Goal: Submit feedback/report problem

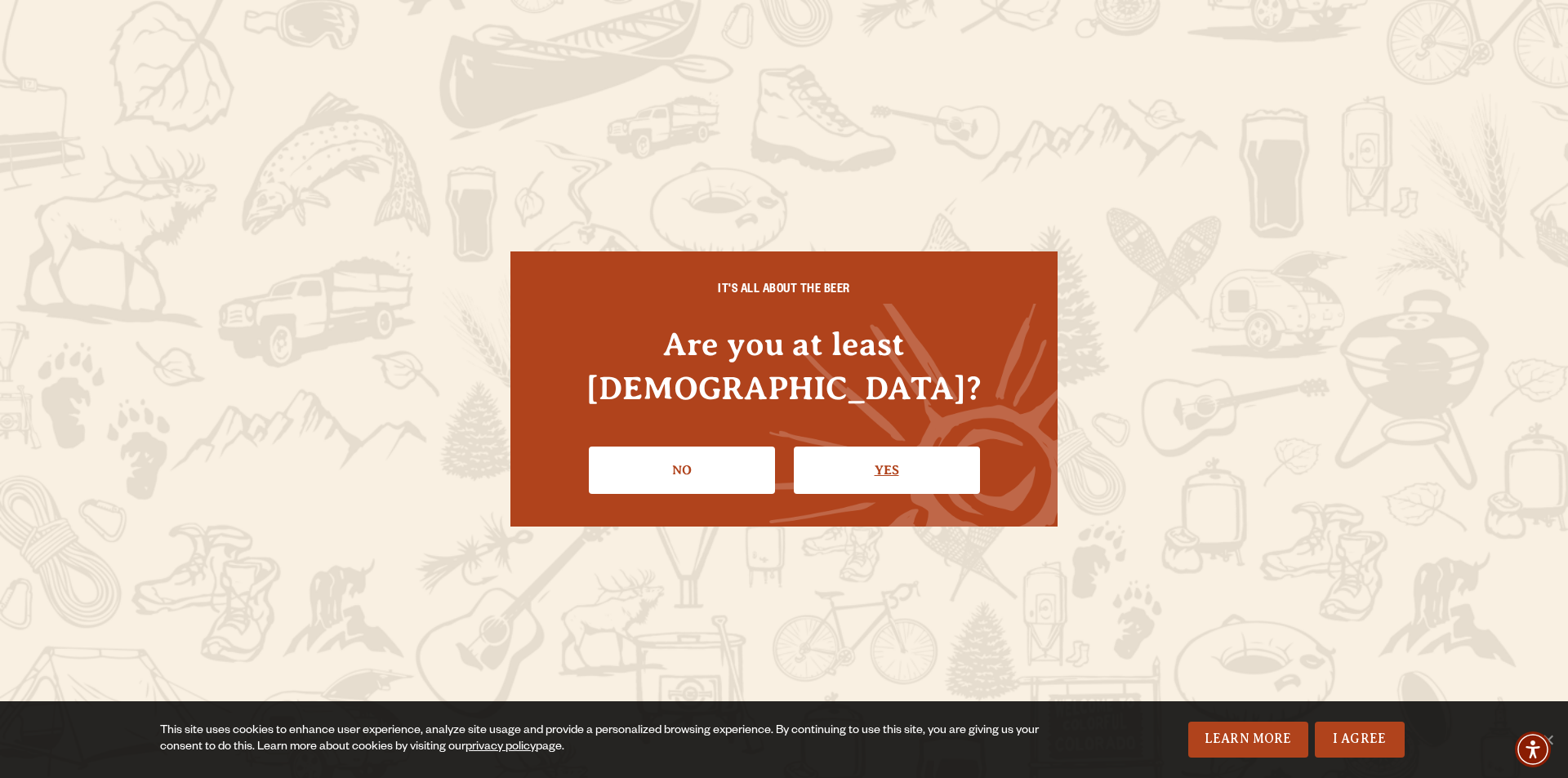
click at [880, 446] on link "Yes" at bounding box center [887, 470] width 186 height 48
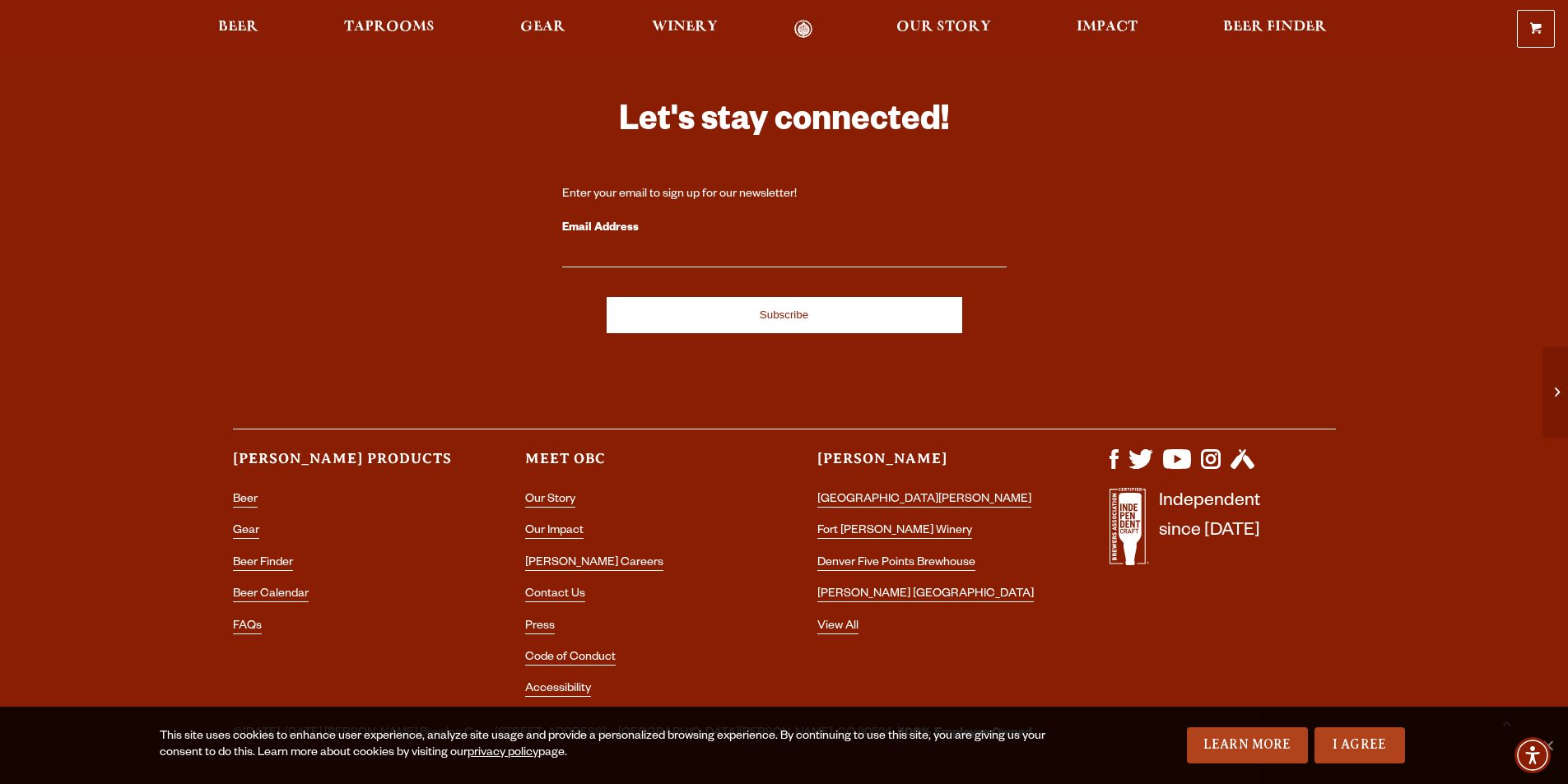
scroll to position [4994, 0]
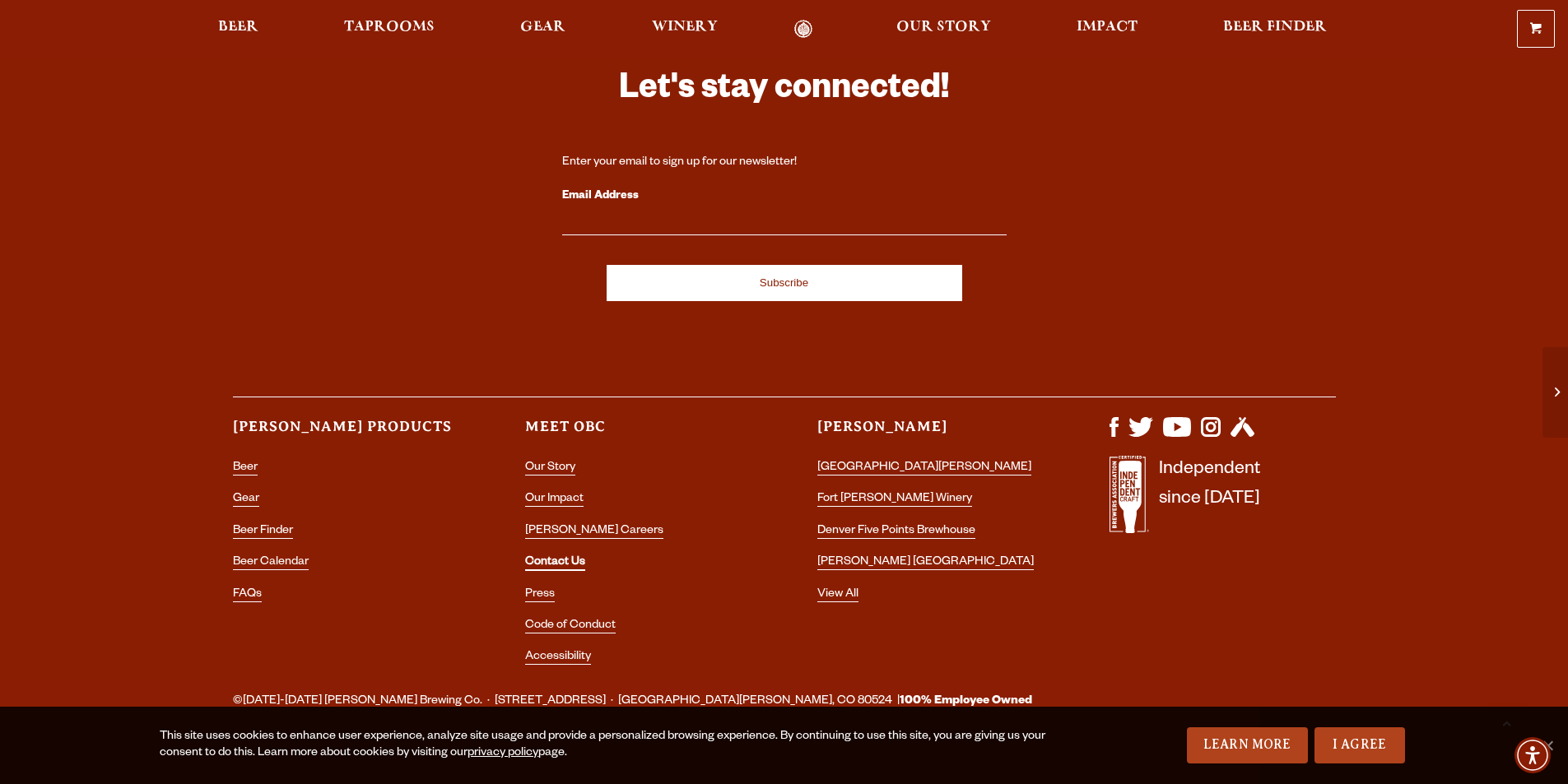
click at [551, 556] on link "Contact Us" at bounding box center [554, 563] width 60 height 15
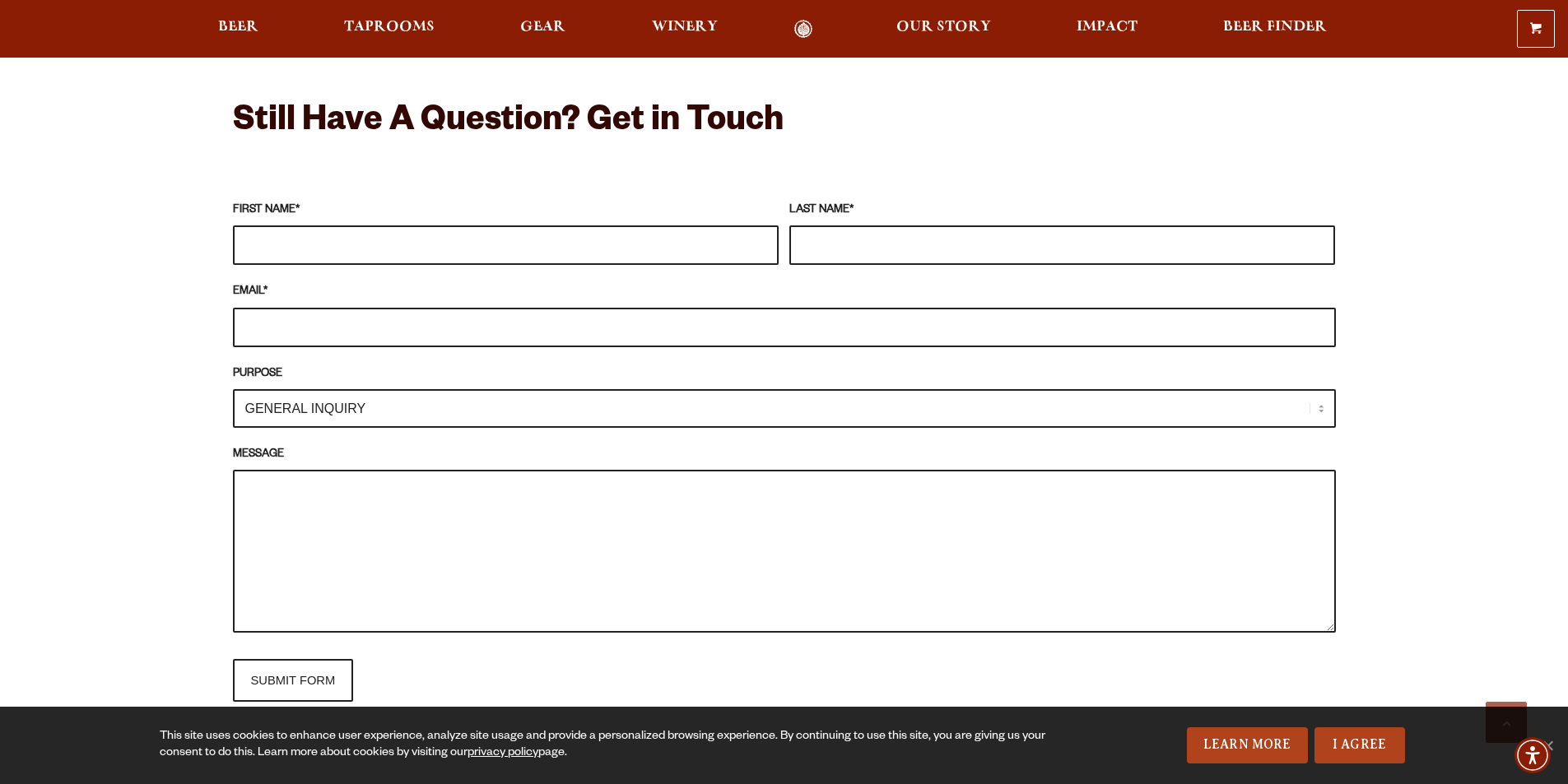
scroll to position [1482, 0]
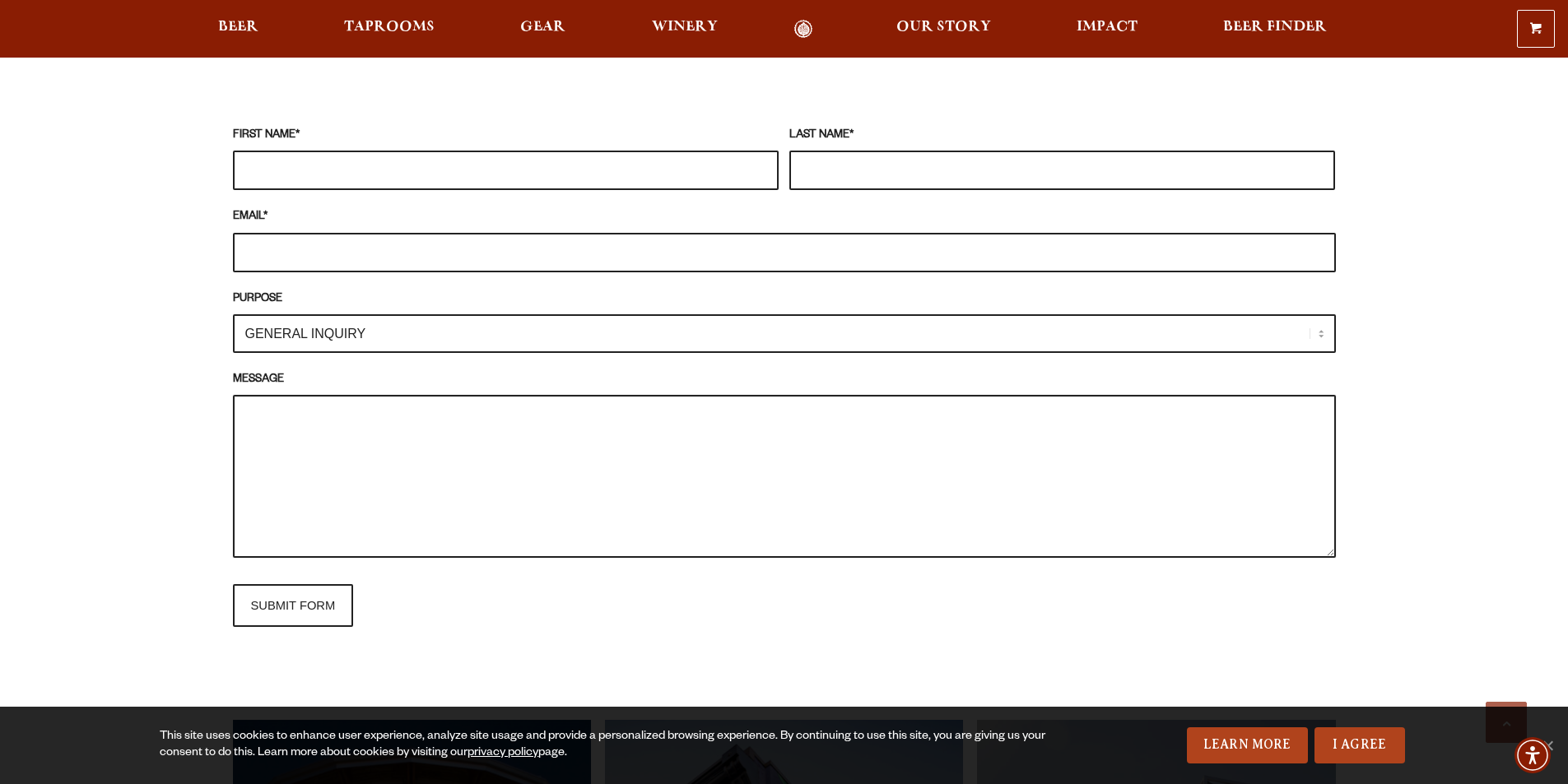
click at [651, 436] on textarea "MESSAGE" at bounding box center [784, 476] width 1103 height 163
paste textarea "Sponsorship Opportunity!"
type textarea "Sponsorship Opportunity!"
click at [450, 330] on select "GENERAL INQUIRY TAPROOM / BREWERY WINERY BOOK A TOUR MEDIA INQUIRY GEAR SHOP [P…" at bounding box center [784, 333] width 1103 height 38
click at [528, 249] on input "EMAIL *" at bounding box center [784, 252] width 1103 height 39
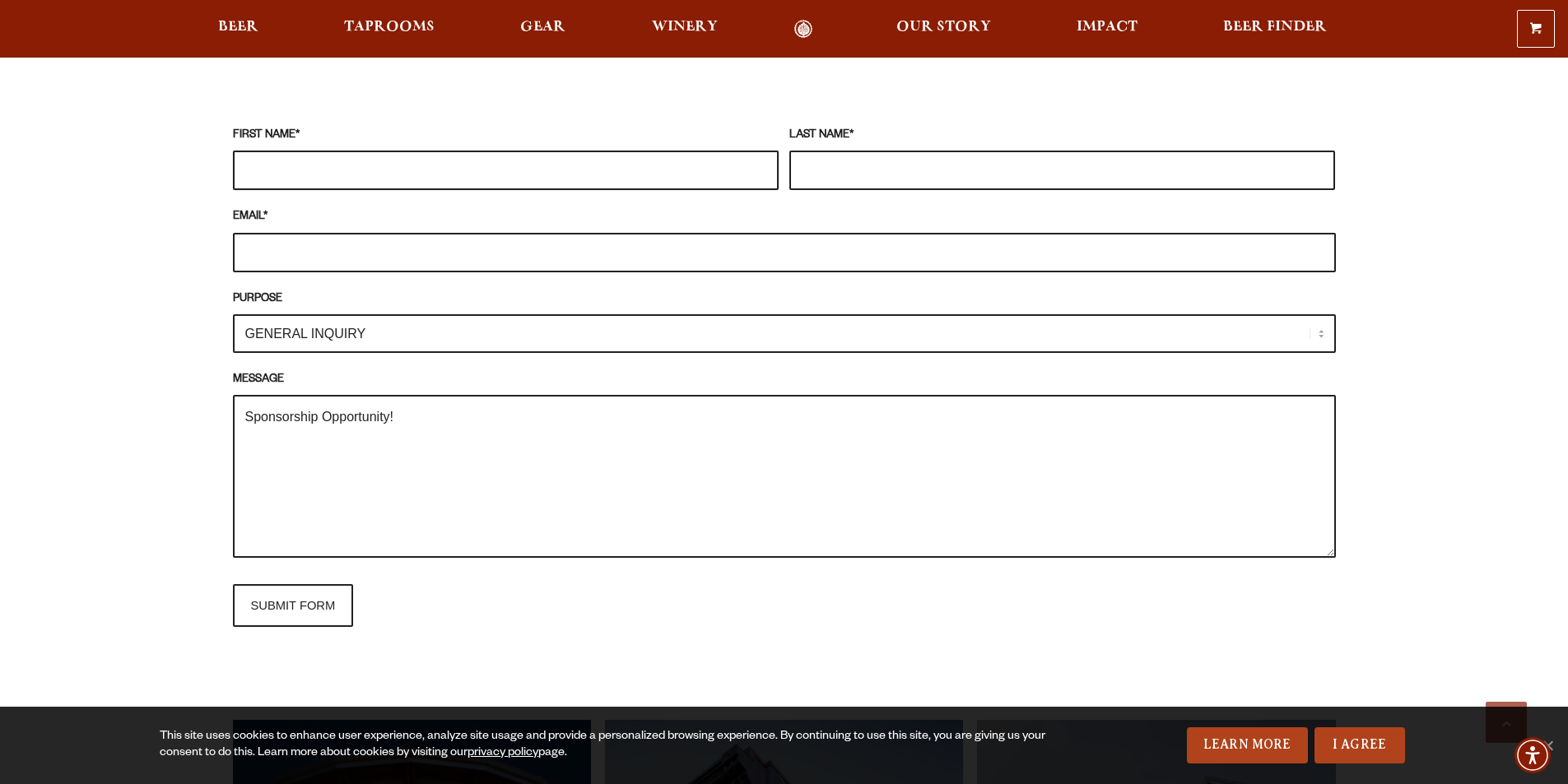
click at [663, 176] on input "FIRST NAME *" at bounding box center [505, 170] width 545 height 39
click at [429, 162] on input "FIRST NAME *" at bounding box center [505, 170] width 545 height 39
type input "[PERSON_NAME]"
click at [804, 167] on input "LAST NAME *" at bounding box center [1062, 170] width 545 height 39
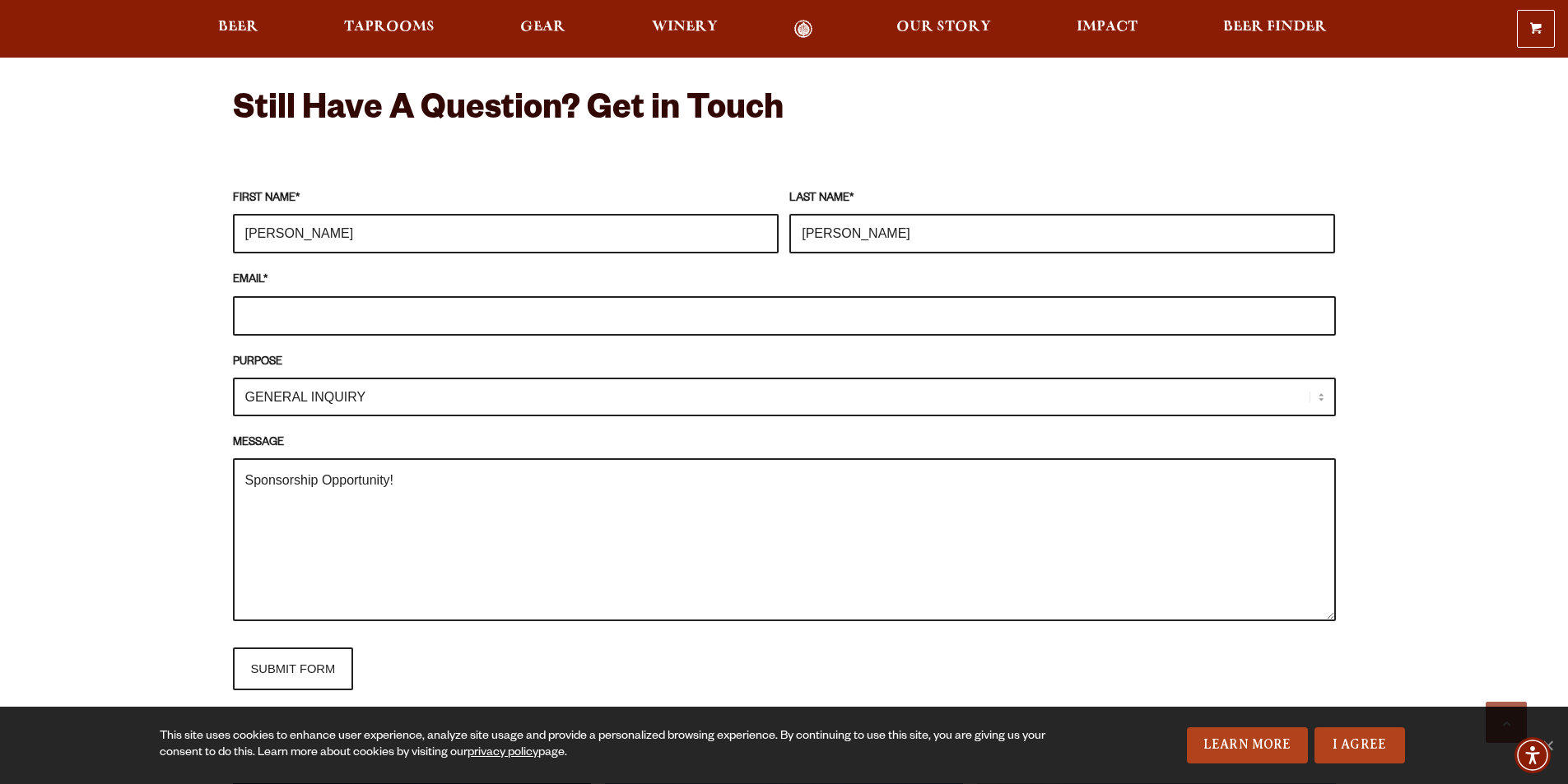
scroll to position [1399, 0]
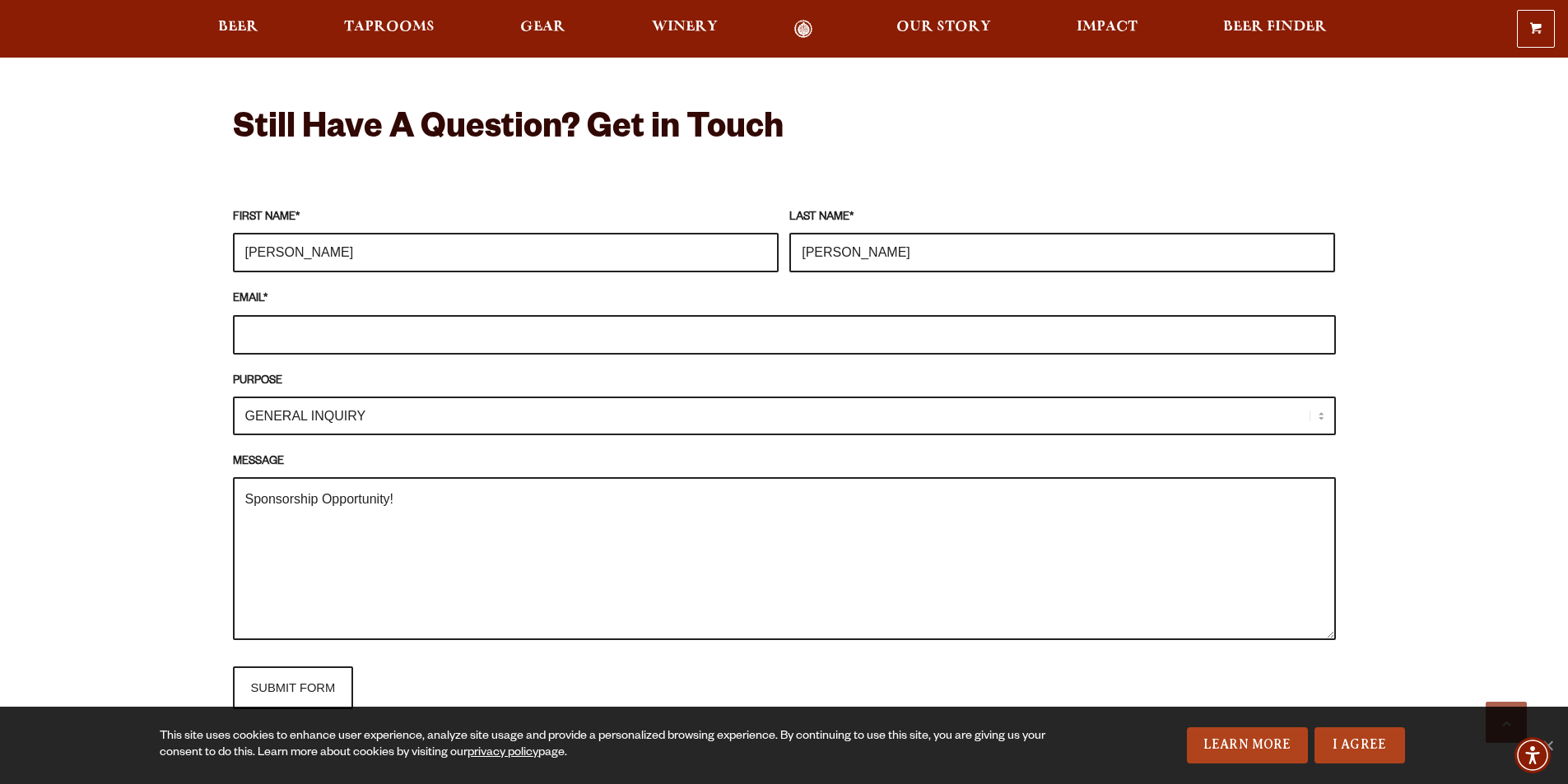
type input "[PERSON_NAME]"
click at [543, 347] on input "EMAIL *" at bounding box center [784, 335] width 1103 height 39
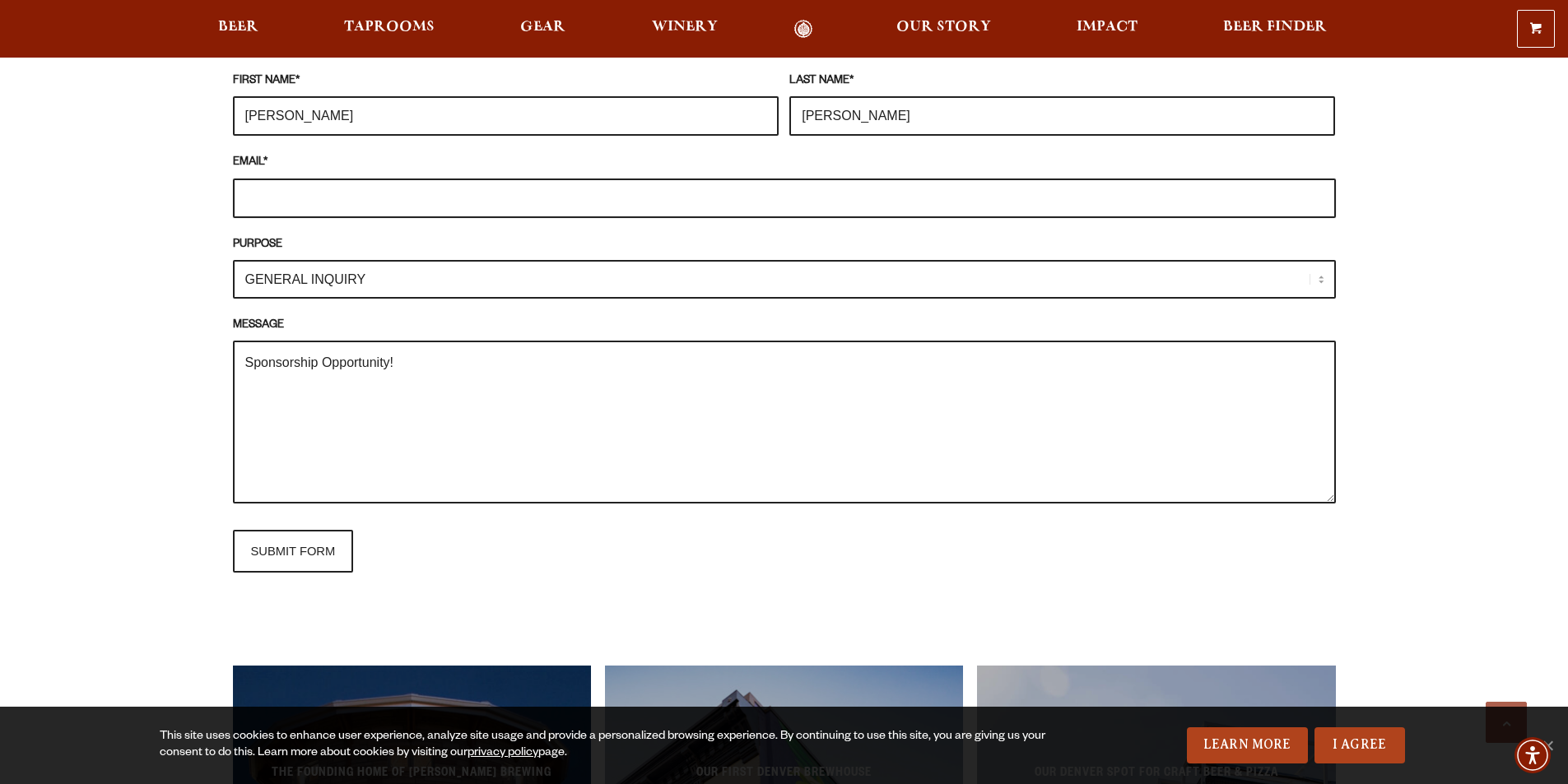
scroll to position [1482, 0]
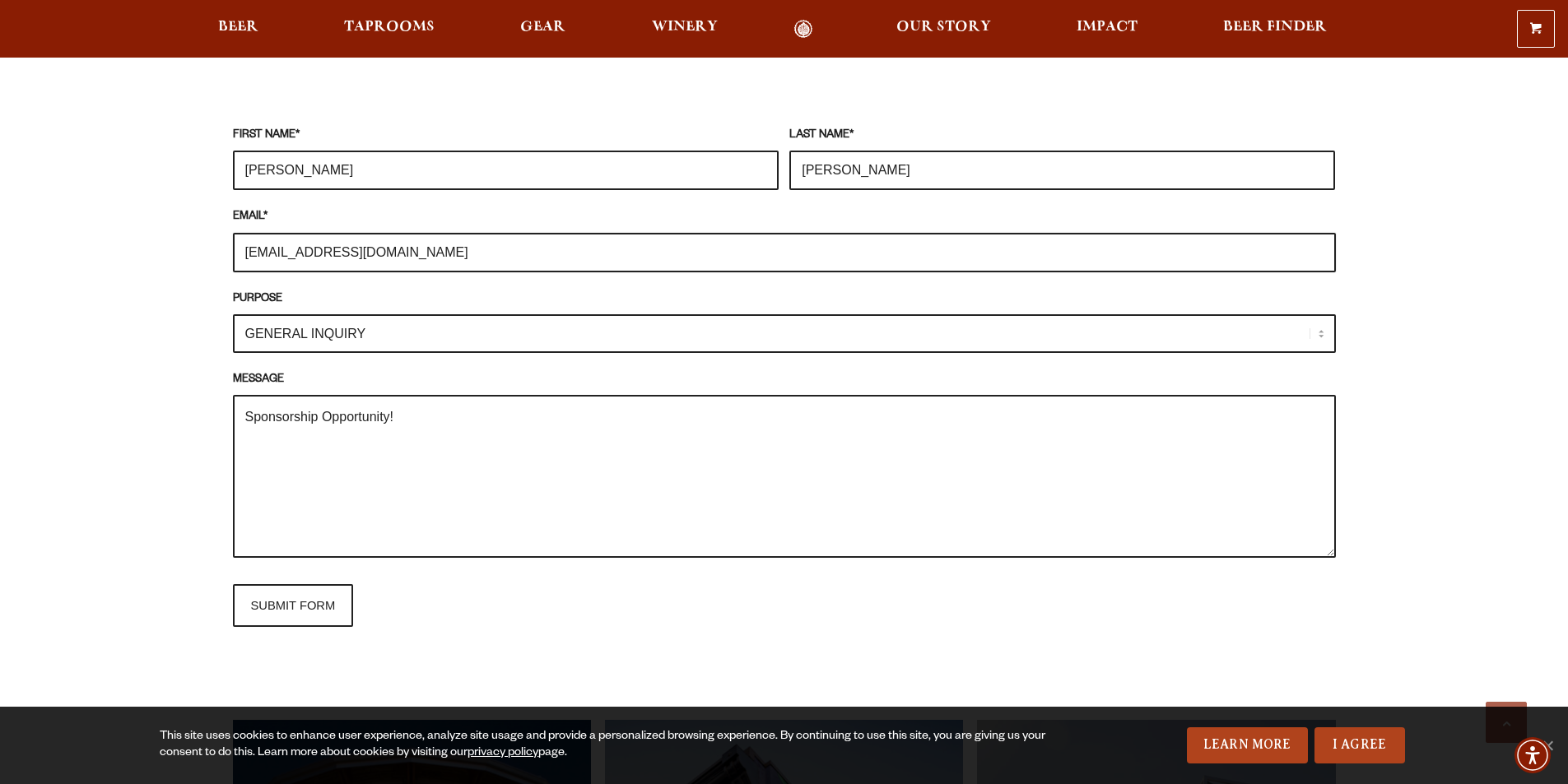
type input "[EMAIL_ADDRESS][DOMAIN_NAME]"
click at [413, 457] on textarea "Sponsorship Opportunity!" at bounding box center [784, 476] width 1103 height 163
paste textarea "Hello, our team visits you guys often! I wanted to reach out to you to find out…"
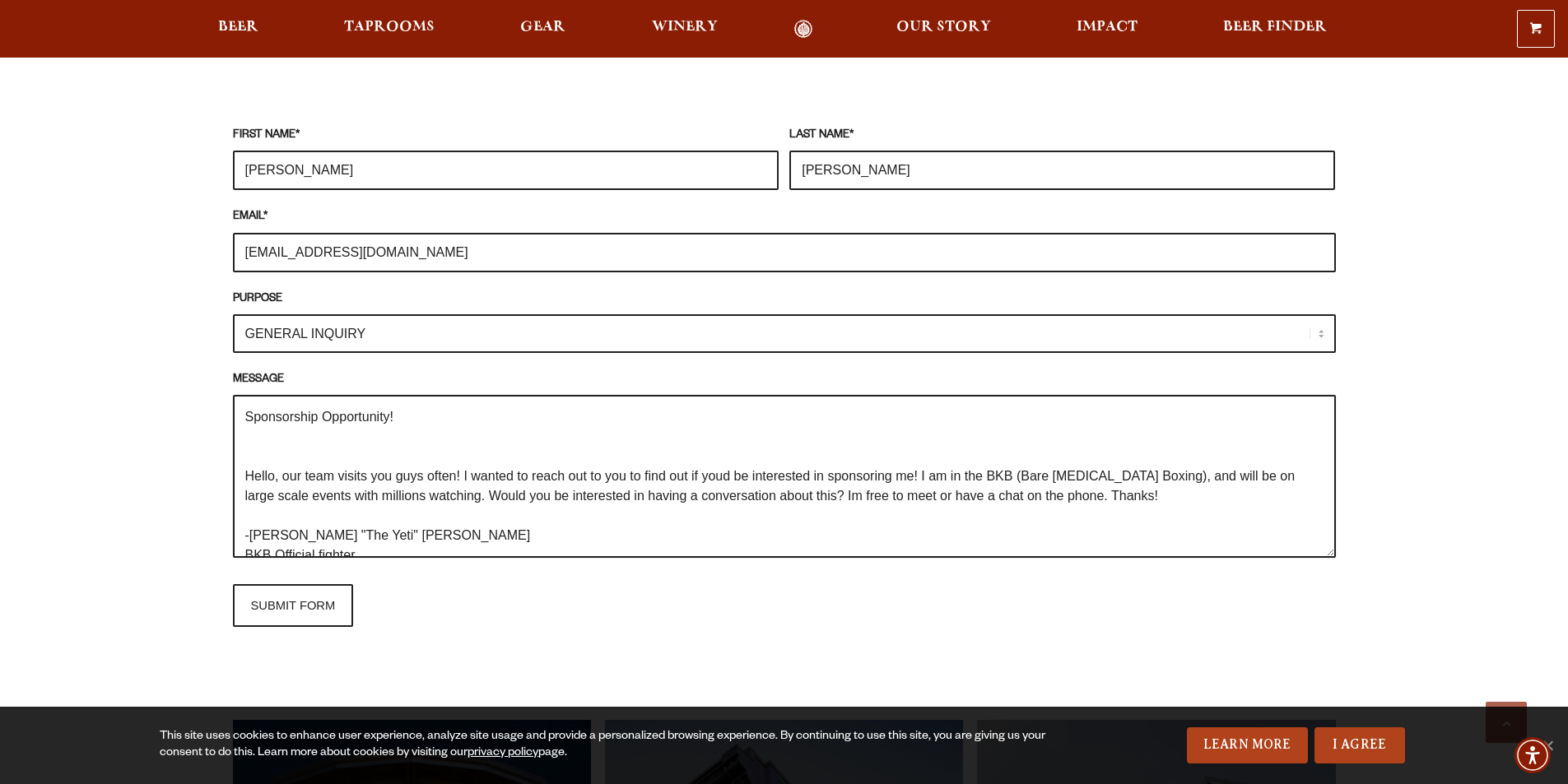
scroll to position [65, 0]
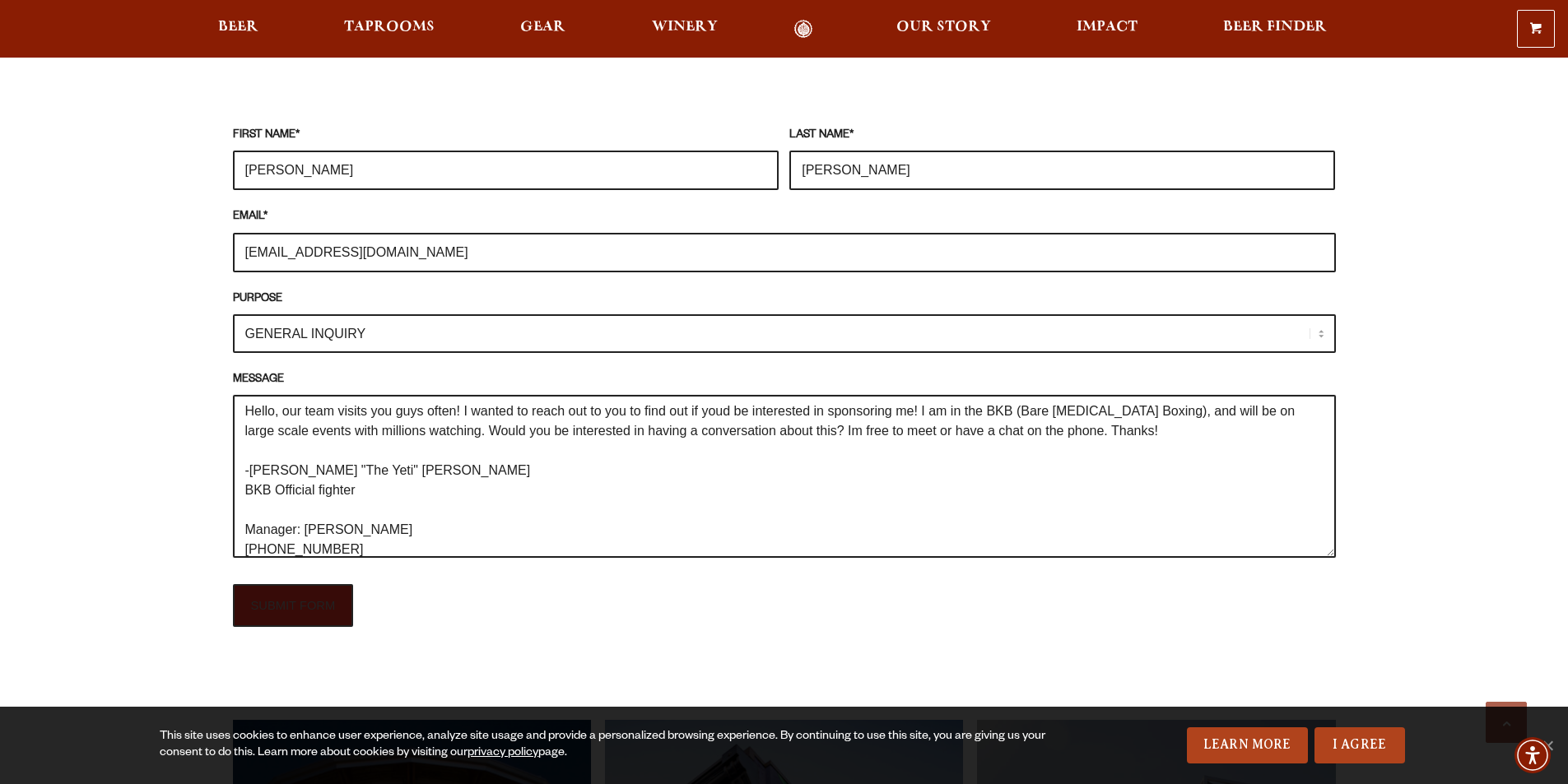
type textarea "Sponsorship Opportunity! Hello, our team visits you guys often! I wanted to rea…"
click at [290, 612] on input "SUBMIT FORM" at bounding box center [293, 606] width 121 height 43
type input "Sending"
